Goal: Task Accomplishment & Management: Use online tool/utility

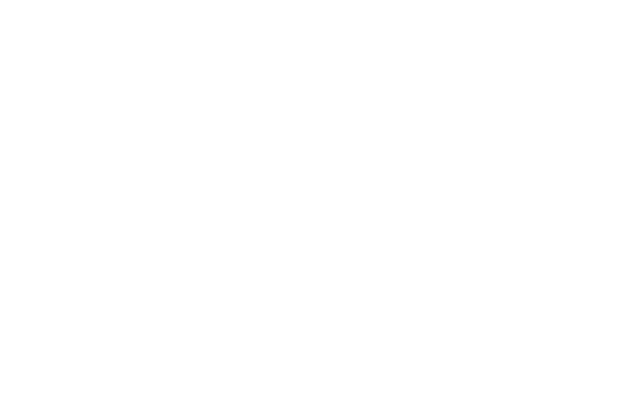
click at [132, 0] on html at bounding box center [321, 0] width 642 height 0
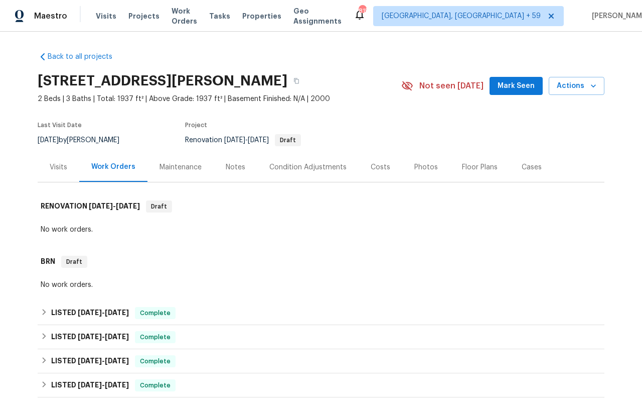
click at [211, 15] on div "Visits Projects Work Orders Tasks Properties Geo Assignments" at bounding box center [225, 16] width 258 height 20
click at [186, 17] on span "Work Orders" at bounding box center [185, 16] width 26 height 20
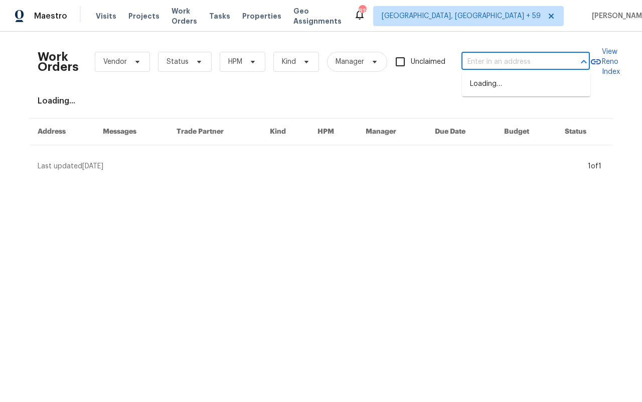
click at [497, 66] on input "text" at bounding box center [512, 62] width 100 height 16
paste input "[STREET_ADDRESS]"
type input "[STREET_ADDRESS]"
click at [496, 110] on div "Work Orders Vendor Status HPM Kind Manager Unclaimed ​ View Reno Index Loading.…" at bounding box center [321, 106] width 567 height 132
click at [481, 61] on input "text" at bounding box center [512, 62] width 100 height 16
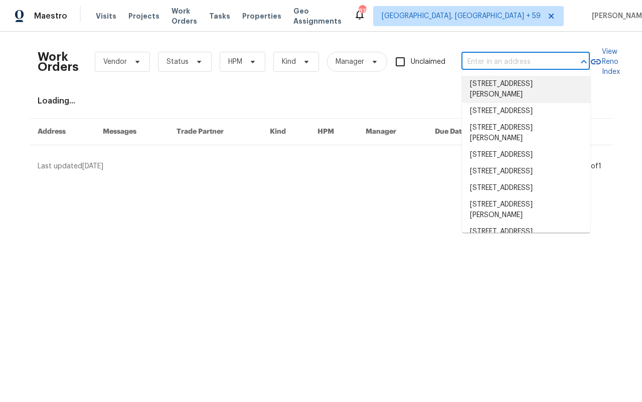
paste input "[STREET_ADDRESS]"
type input "[STREET_ADDRESS]"
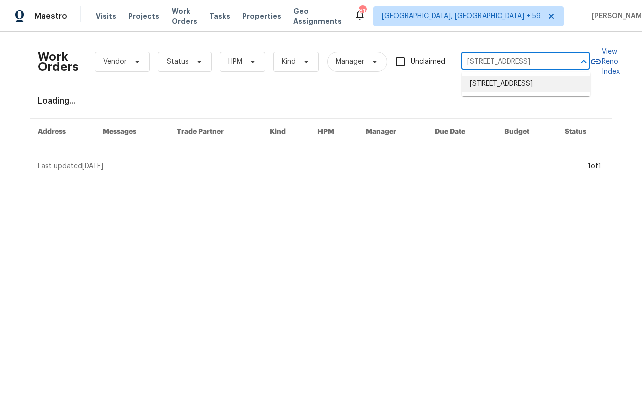
click at [477, 92] on li "[STREET_ADDRESS]" at bounding box center [526, 84] width 128 height 17
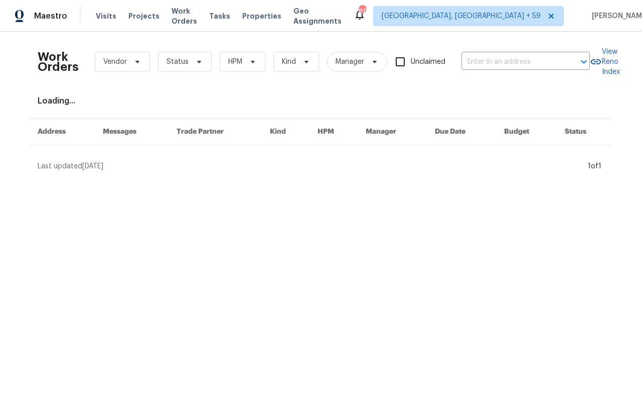
type input "[STREET_ADDRESS]"
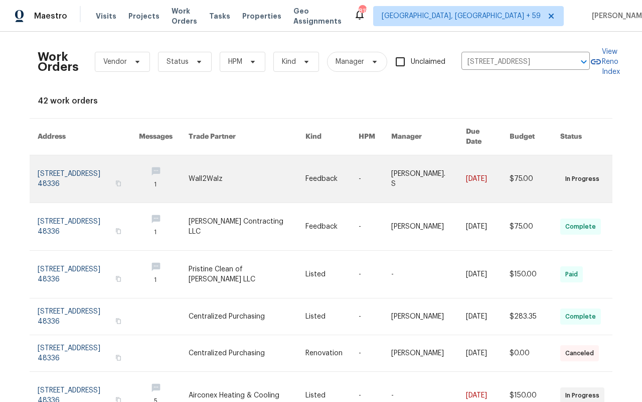
drag, startPoint x: 27, startPoint y: 176, endPoint x: 54, endPoint y: 167, distance: 28.1
click at [54, 167] on link at bounding box center [88, 178] width 101 height 47
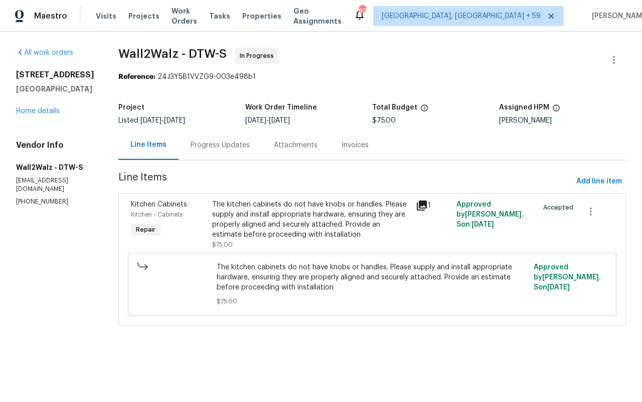
click at [223, 146] on div "Progress Updates" at bounding box center [220, 145] width 59 height 10
